Goal: Information Seeking & Learning: Learn about a topic

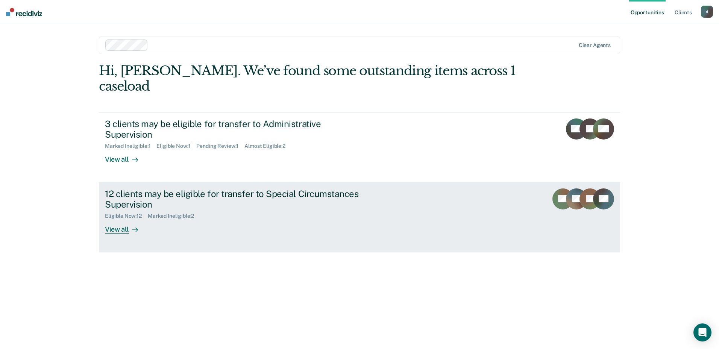
click at [371, 191] on div "12 clients may be eligible for transfer to Special Circumstances Supervision El…" at bounding box center [246, 211] width 282 height 46
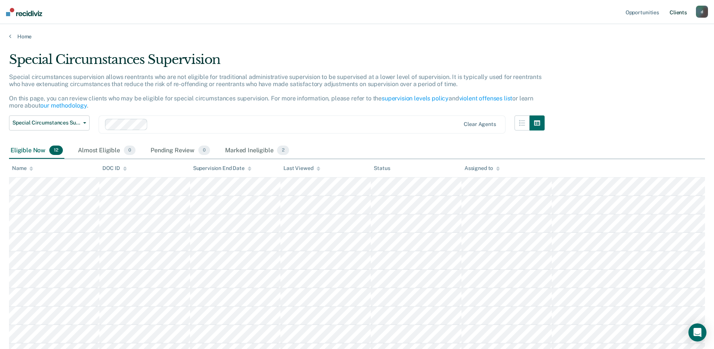
click at [681, 12] on link "Client s" at bounding box center [678, 12] width 20 height 24
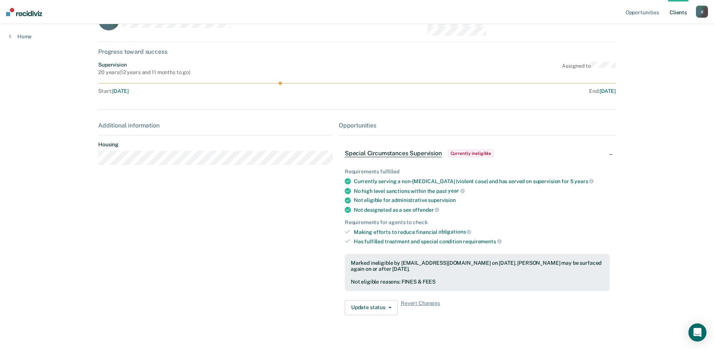
scroll to position [43, 0]
